Goal: Find specific page/section: Find specific page/section

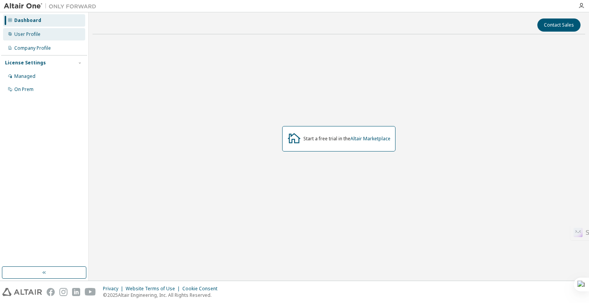
click at [38, 33] on div "User Profile" at bounding box center [27, 34] width 26 height 6
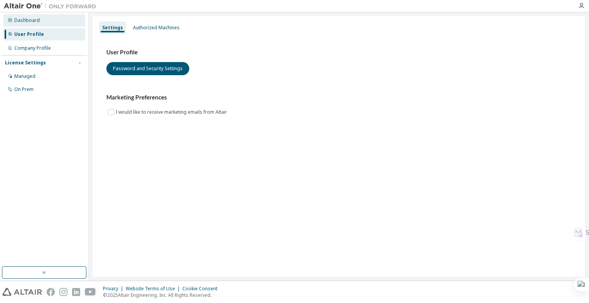
click at [62, 25] on div "Dashboard" at bounding box center [44, 20] width 82 height 12
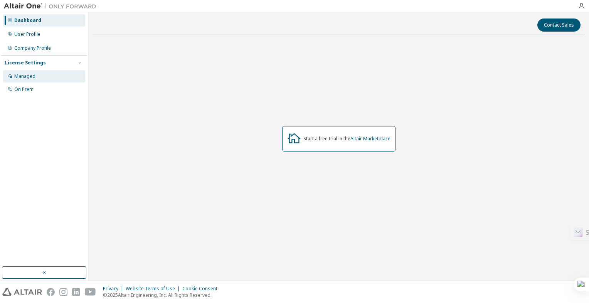
click at [42, 76] on div "Managed" at bounding box center [44, 76] width 82 height 12
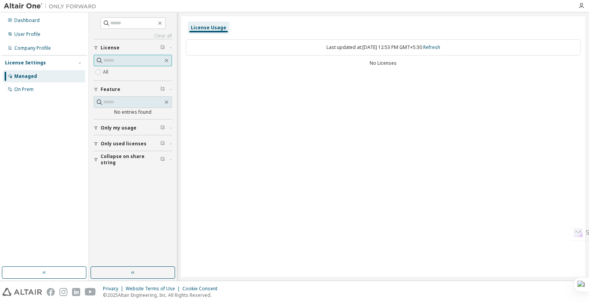
click at [141, 61] on input "text" at bounding box center [133, 61] width 60 height 8
click at [48, 86] on div "On Prem" at bounding box center [44, 89] width 82 height 12
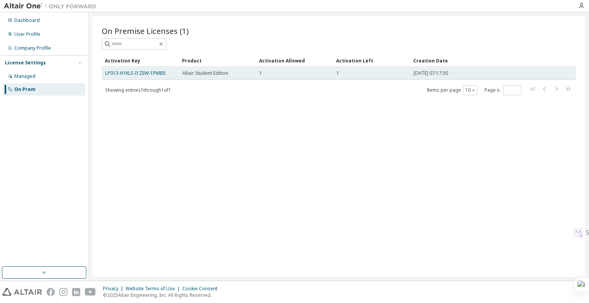
click at [263, 71] on div "1" at bounding box center [294, 73] width 70 height 6
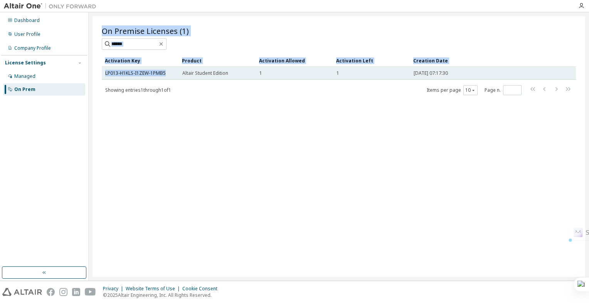
drag, startPoint x: 302, startPoint y: 112, endPoint x: 173, endPoint y: 72, distance: 134.4
click at [173, 72] on div "On Premise Licenses (1) Clear Load Save Save As Field Operator Value Select fil…" at bounding box center [339, 146] width 493 height 261
click at [173, 72] on div "LP013-H1KLS-I1ZEW-1PMB5" at bounding box center [140, 73] width 70 height 6
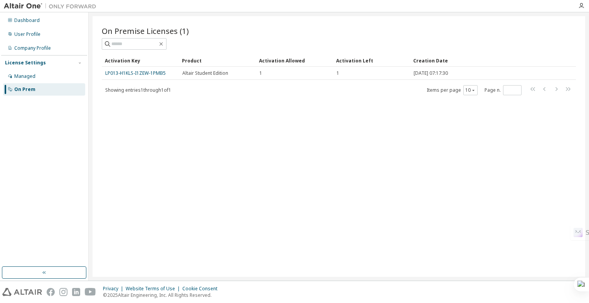
click at [205, 88] on div "Showing entries 1 through 1 of 1 Items per page 10 Page n. *" at bounding box center [339, 89] width 474 height 11
